Goal: Task Accomplishment & Management: Manage account settings

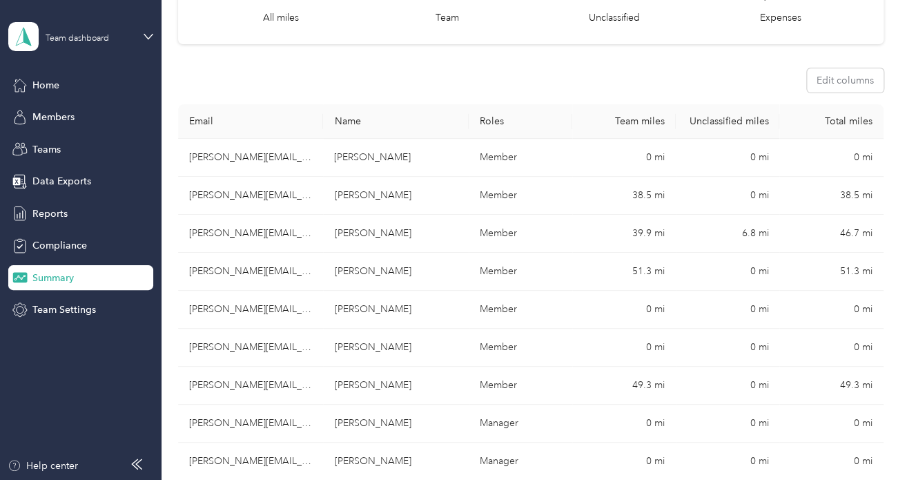
scroll to position [138, 0]
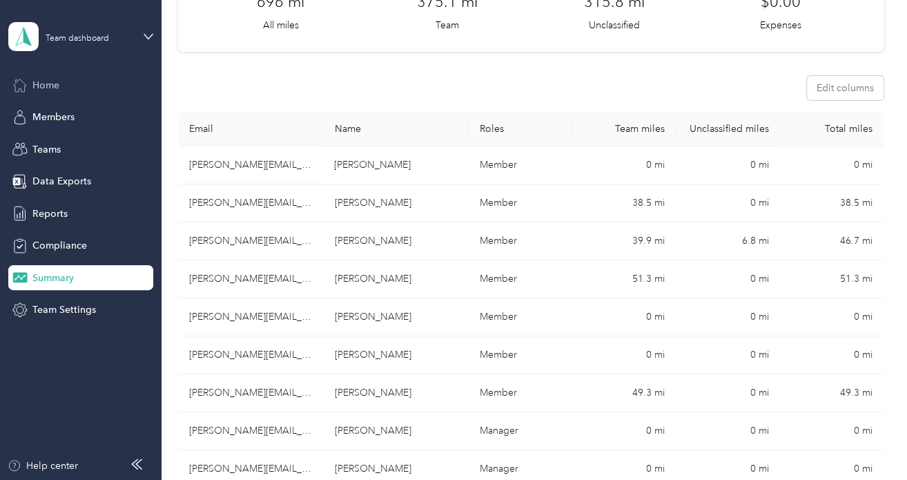
click at [52, 79] on span "Home" at bounding box center [45, 85] width 27 height 14
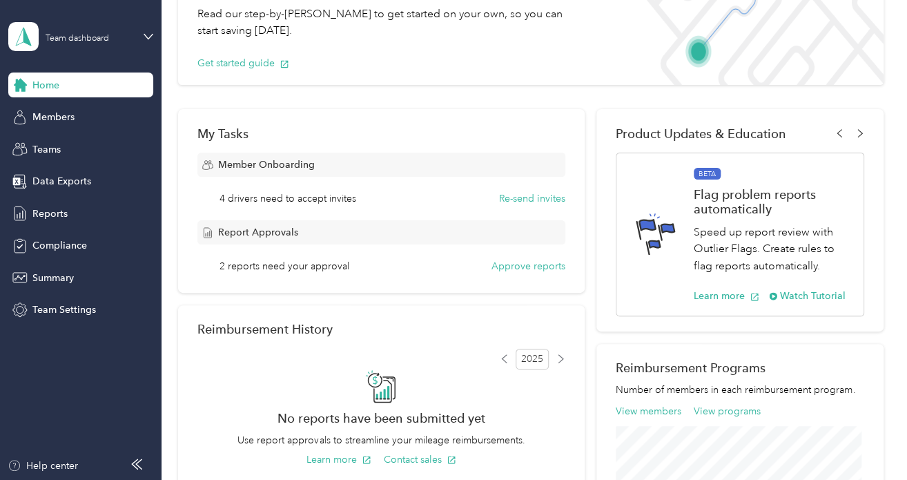
scroll to position [69, 0]
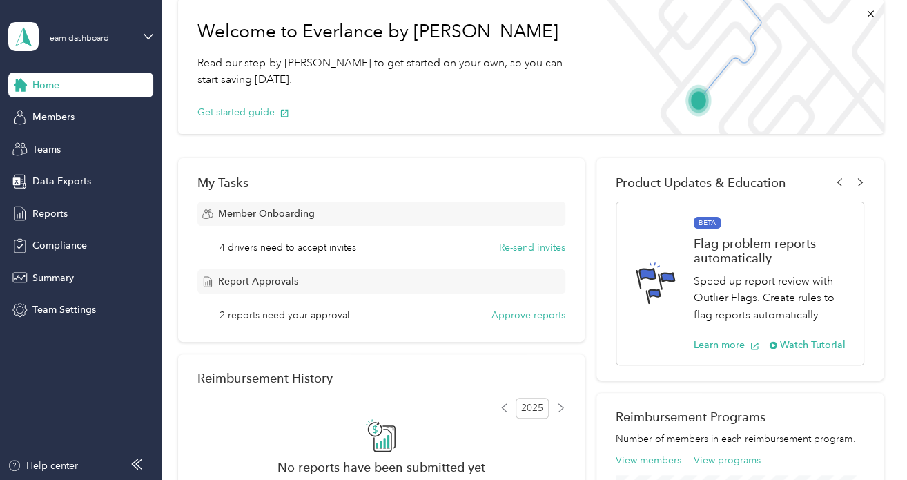
click at [248, 277] on span "Report Approvals" at bounding box center [258, 281] width 80 height 14
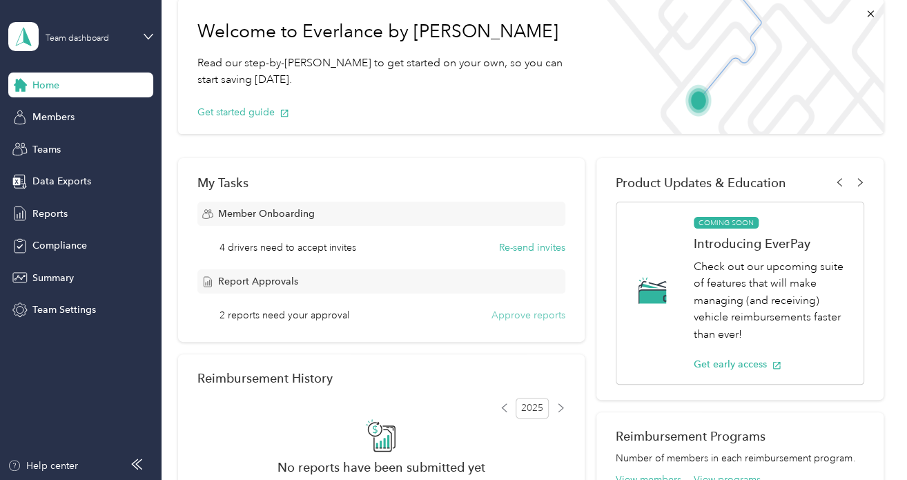
click at [525, 318] on button "Approve reports" at bounding box center [528, 315] width 74 height 14
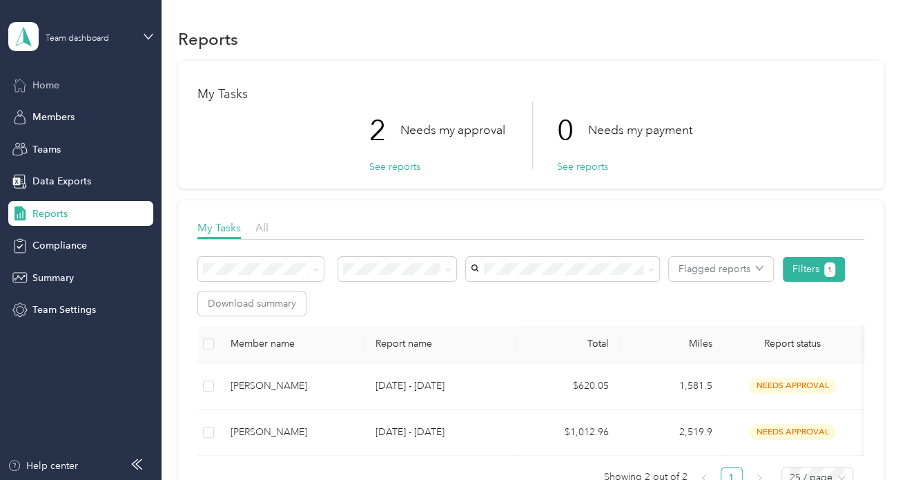
click at [53, 79] on span "Home" at bounding box center [45, 85] width 27 height 14
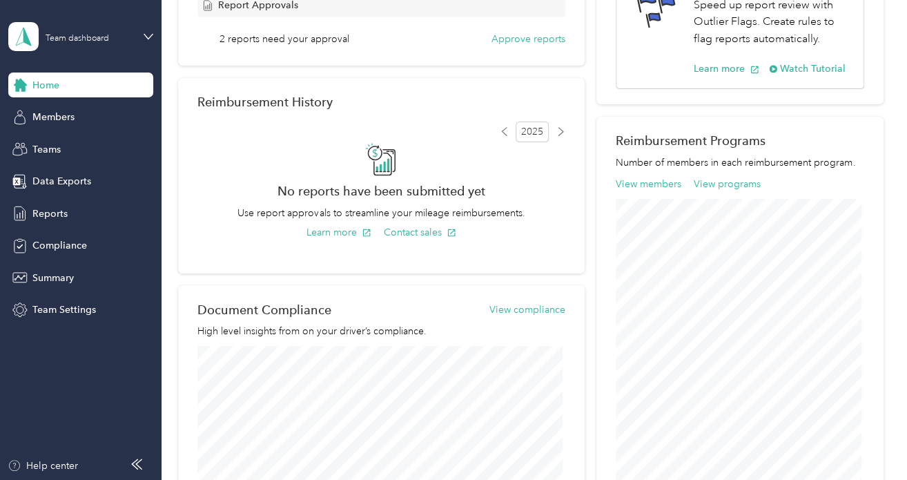
scroll to position [276, 0]
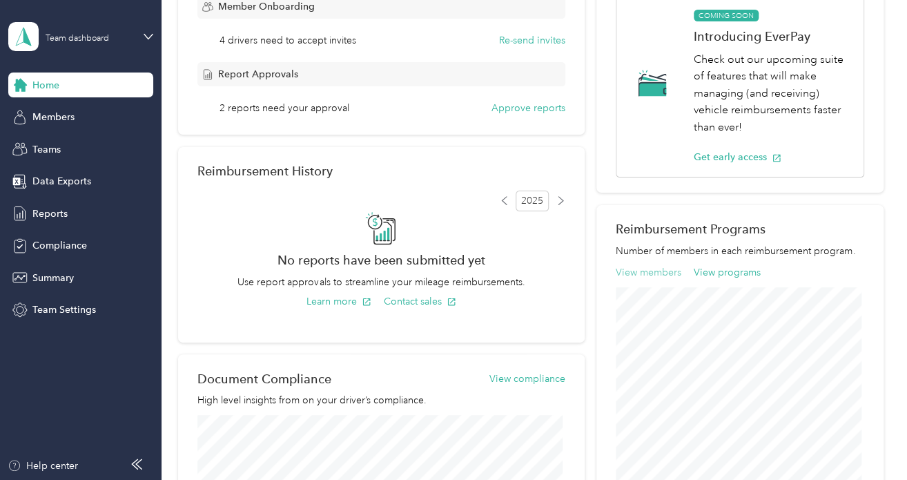
click at [656, 271] on button "View members" at bounding box center [649, 272] width 66 height 14
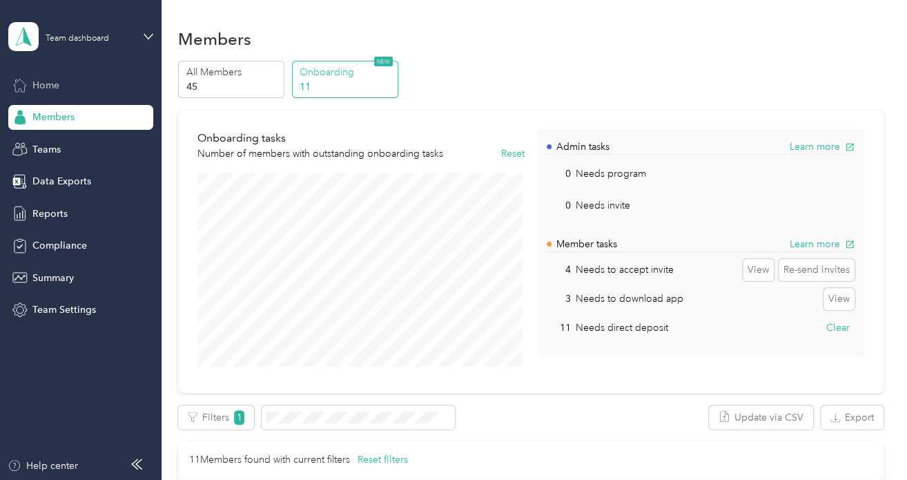
click at [68, 84] on div "Home" at bounding box center [80, 84] width 145 height 25
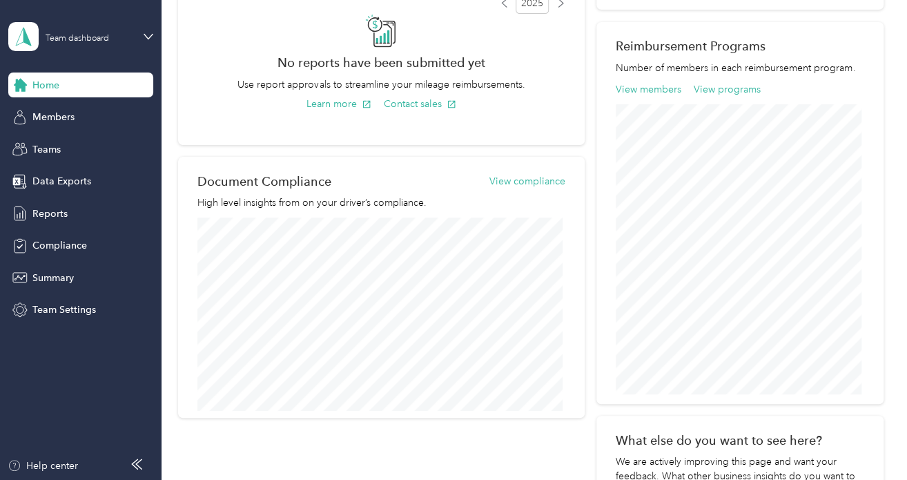
scroll to position [483, 0]
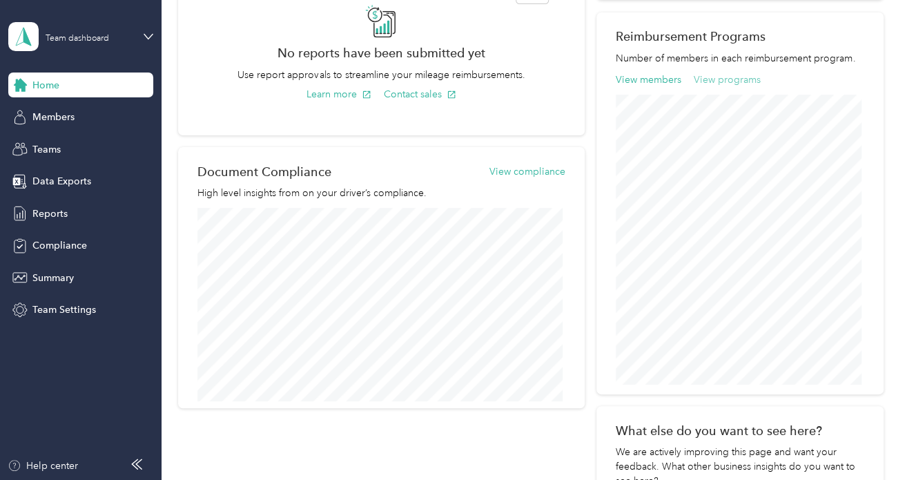
click at [733, 83] on button "View programs" at bounding box center [727, 79] width 67 height 14
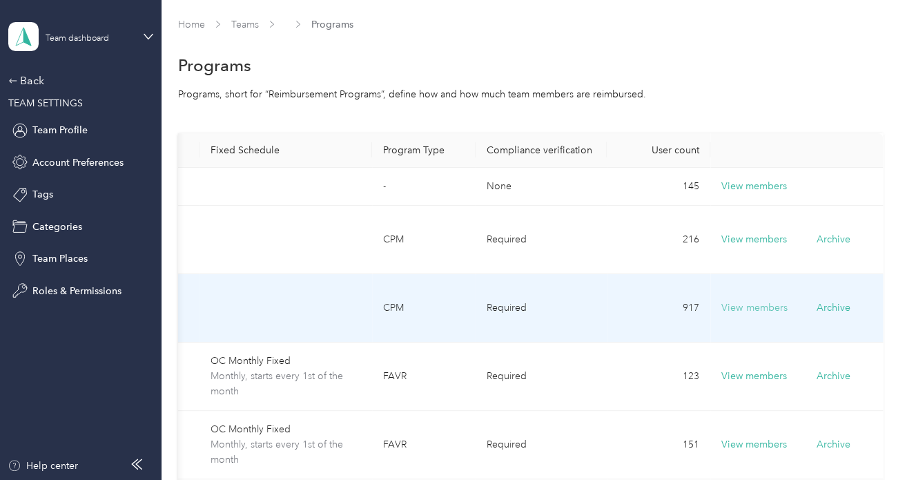
click at [754, 306] on button "View members" at bounding box center [754, 307] width 66 height 15
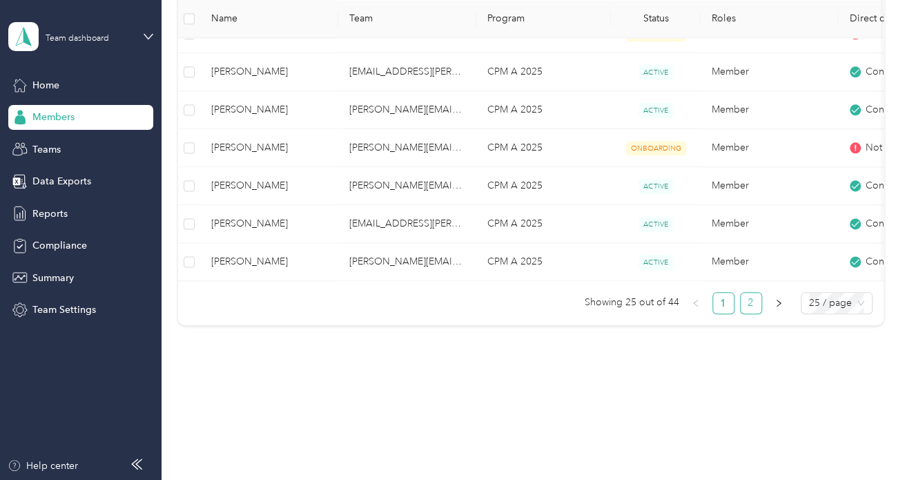
click at [748, 309] on link "2" at bounding box center [751, 303] width 21 height 21
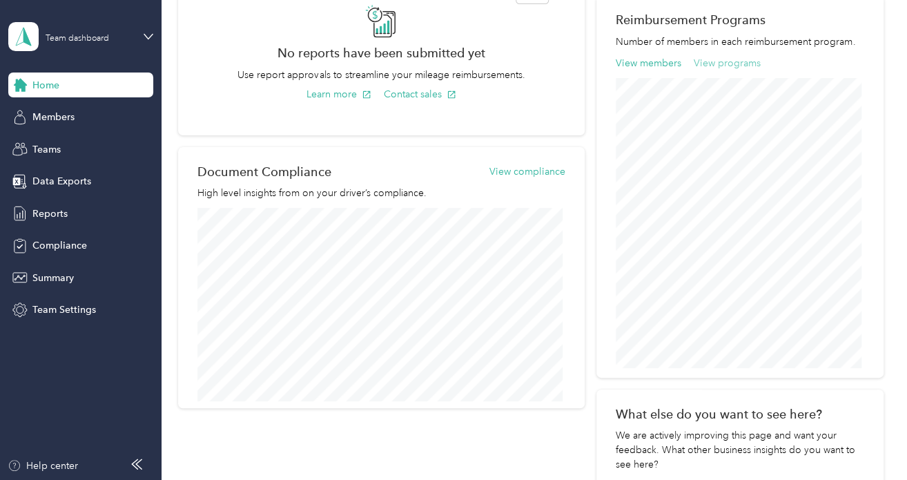
click at [707, 64] on button "View programs" at bounding box center [727, 63] width 67 height 14
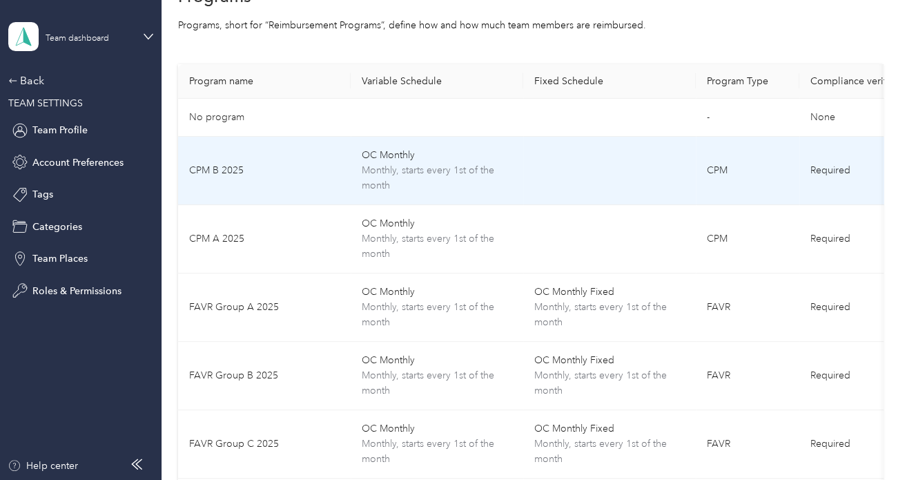
click at [743, 164] on td "CPM" at bounding box center [748, 171] width 104 height 68
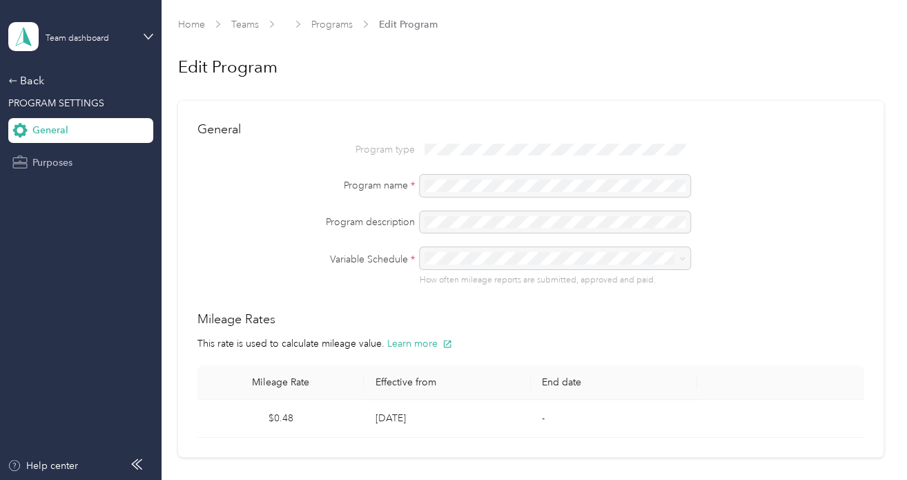
click at [54, 164] on span "Purposes" at bounding box center [52, 162] width 40 height 14
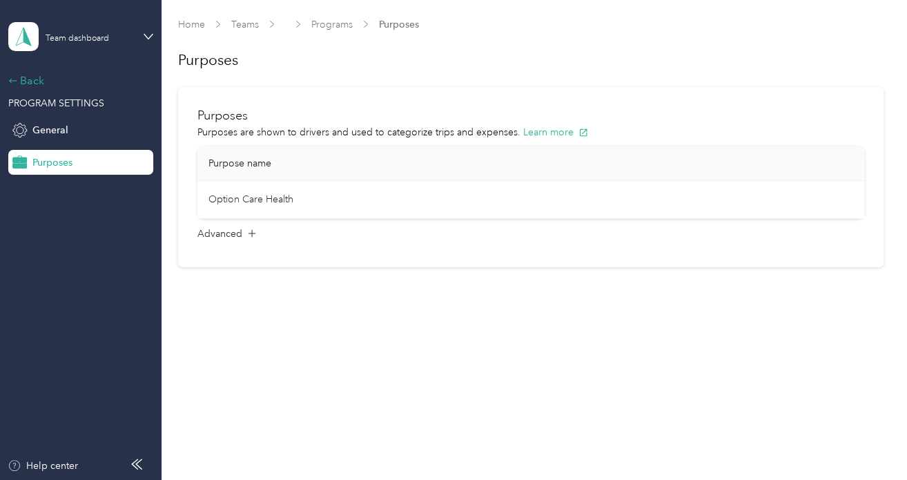
click at [35, 81] on div "Back" at bounding box center [77, 80] width 138 height 17
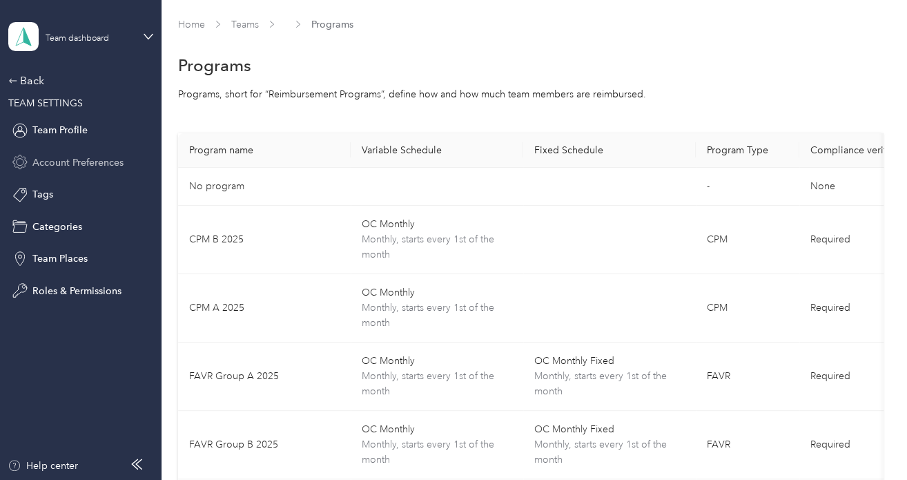
click at [43, 164] on span "Account Preferences" at bounding box center [77, 162] width 91 height 14
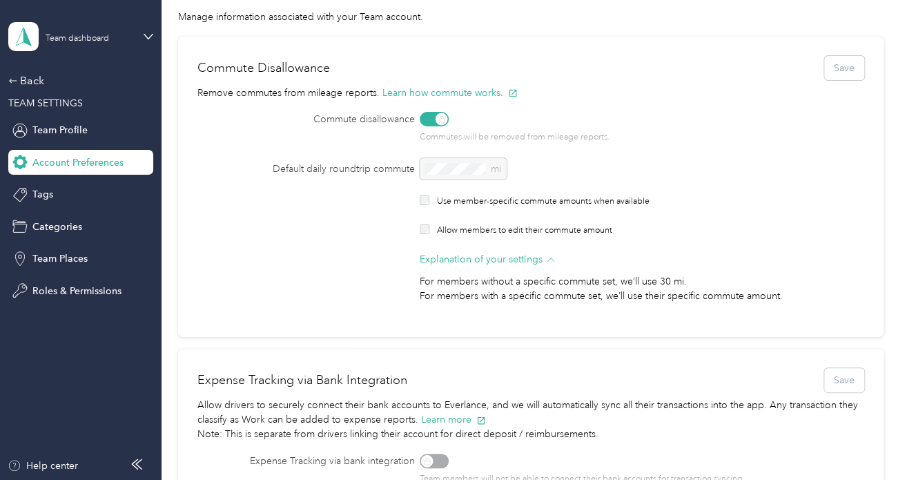
scroll to position [138, 0]
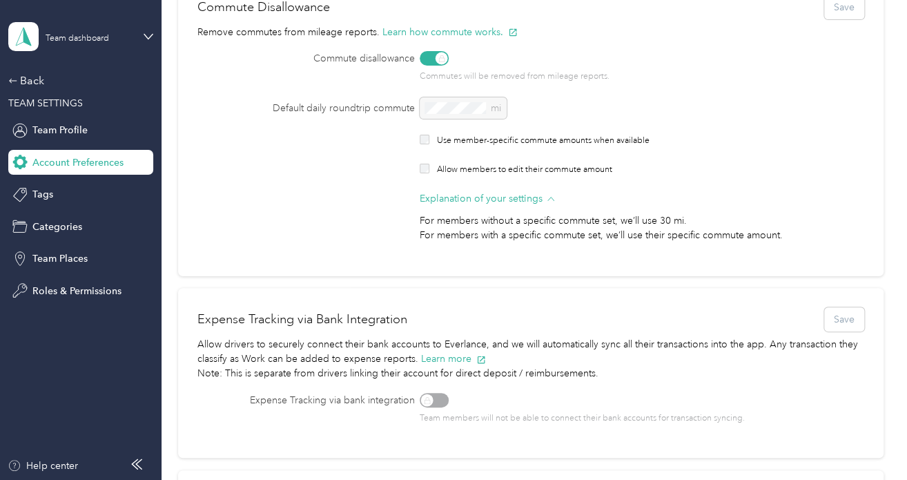
click at [421, 137] on div at bounding box center [425, 141] width 10 height 12
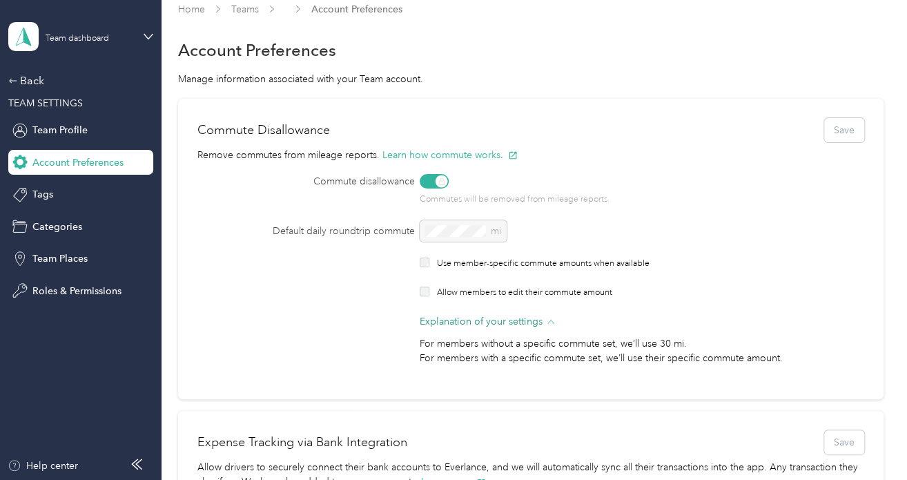
scroll to position [0, 0]
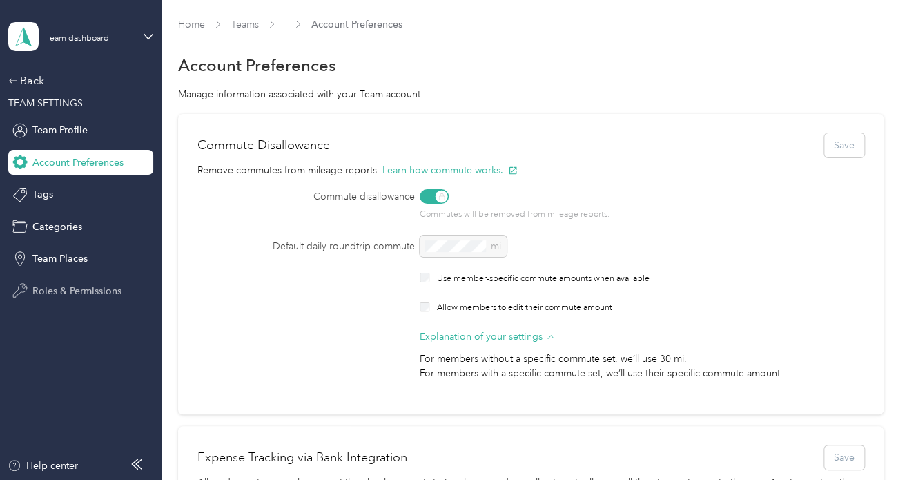
click at [84, 285] on span "Roles & Permissions" at bounding box center [76, 291] width 89 height 14
